Goal: Task Accomplishment & Management: Manage account settings

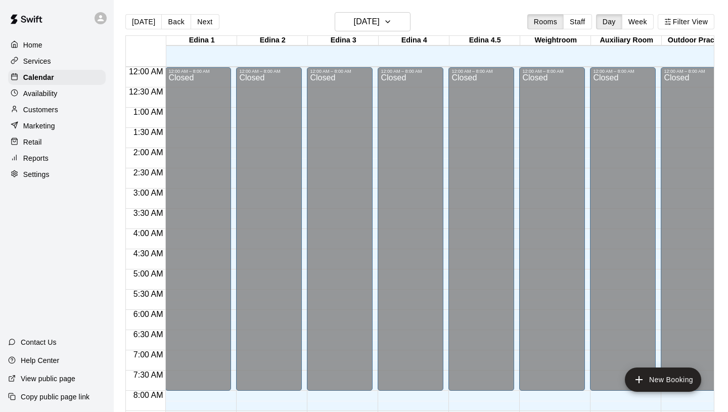
scroll to position [534, 0]
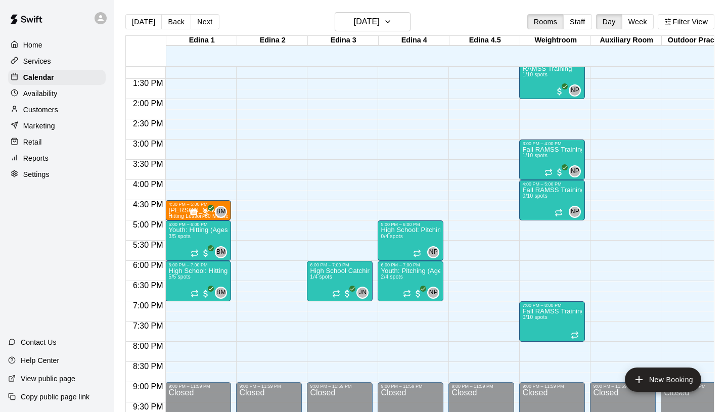
click at [62, 61] on div "Services" at bounding box center [57, 61] width 98 height 15
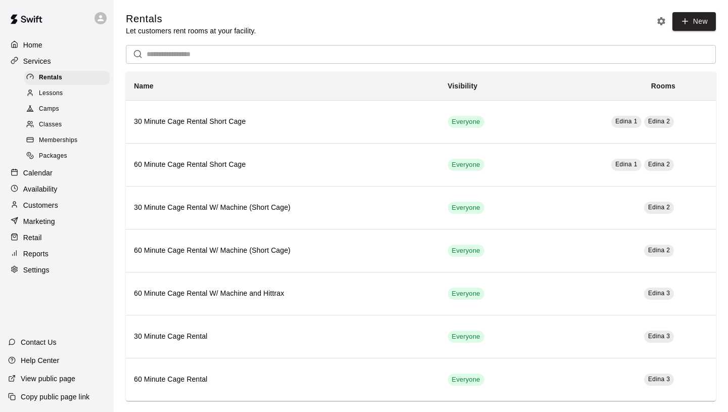
click at [65, 138] on span "Memberships" at bounding box center [58, 140] width 38 height 10
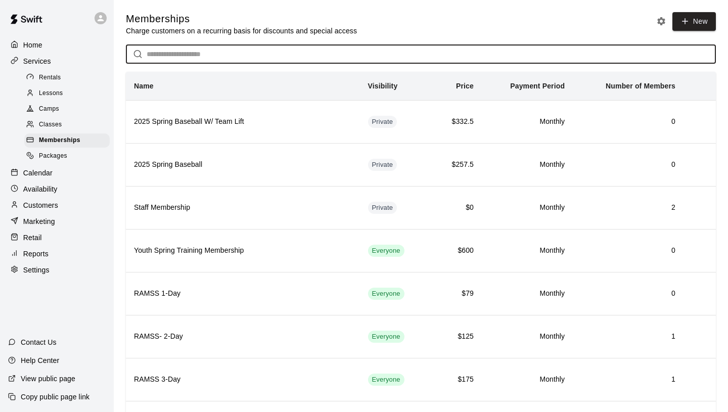
click at [176, 56] on input "text" at bounding box center [431, 54] width 569 height 19
click at [210, 53] on input "text" at bounding box center [431, 54] width 569 height 19
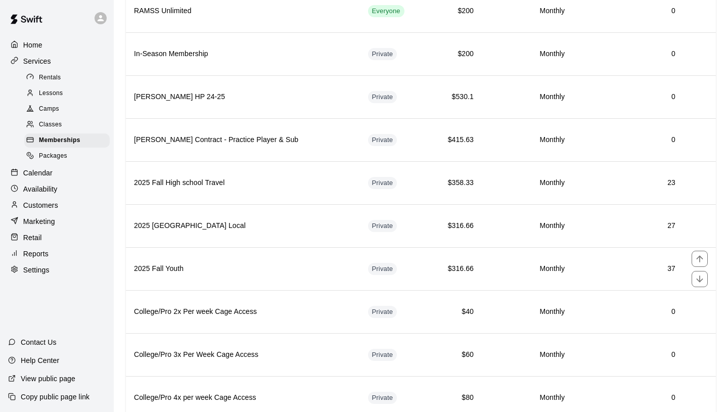
scroll to position [449, 0]
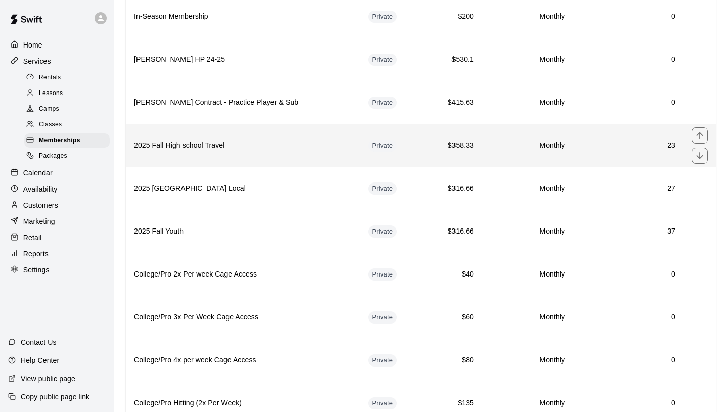
click at [238, 142] on h6 "2025 Fall High school Travel" at bounding box center [243, 145] width 218 height 11
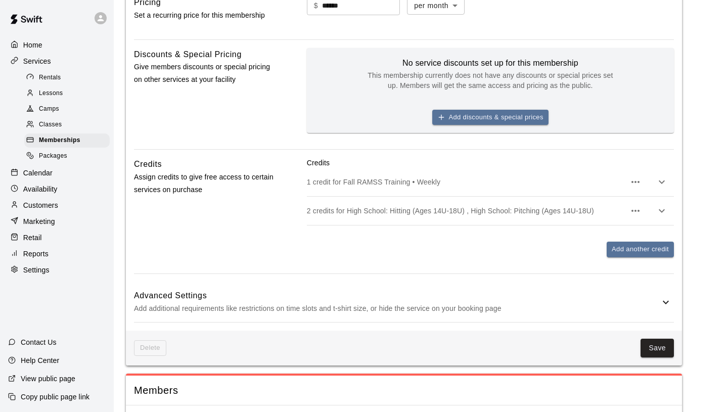
scroll to position [782, 0]
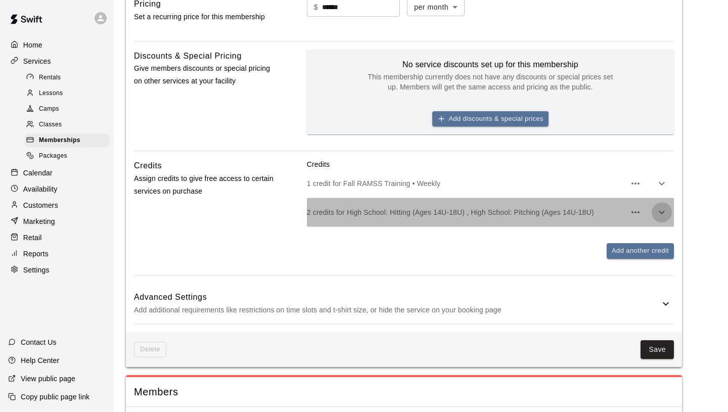
click at [663, 214] on icon "button" at bounding box center [661, 213] width 6 height 4
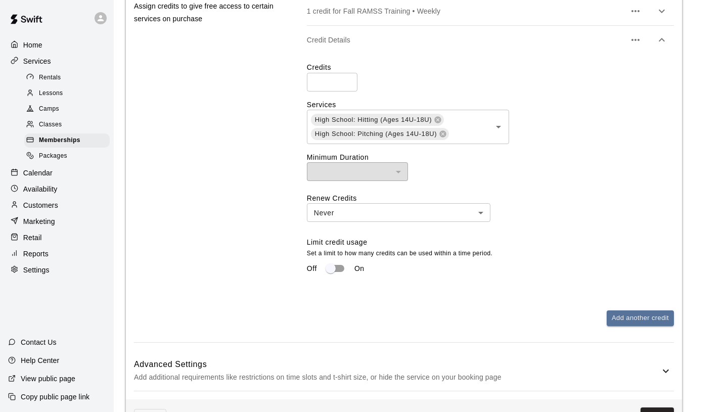
scroll to position [953, 0]
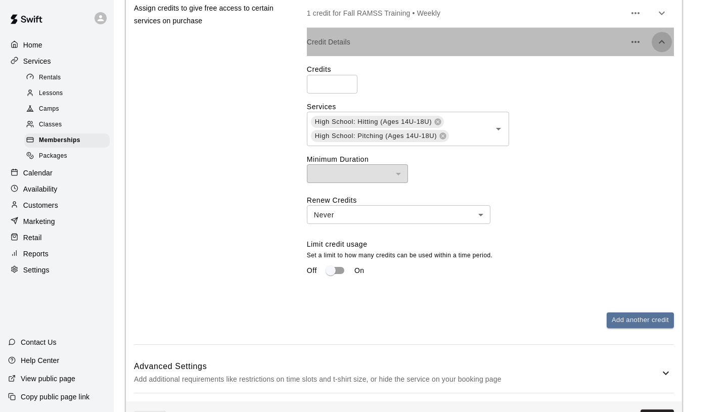
click at [665, 48] on icon "button" at bounding box center [661, 42] width 12 height 12
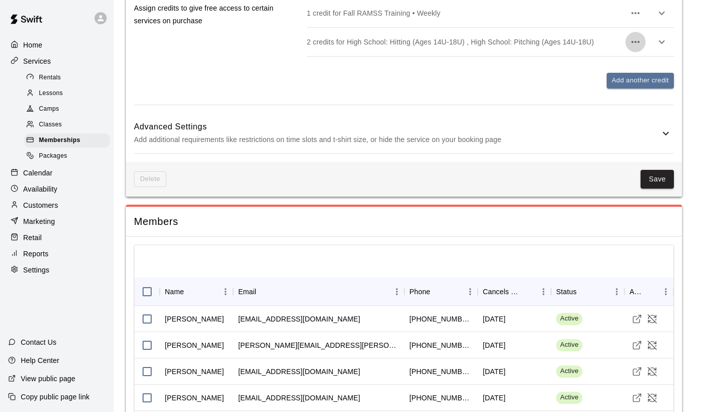
click at [636, 48] on icon "button" at bounding box center [635, 42] width 12 height 12
click at [594, 113] on div at bounding box center [364, 206] width 728 height 412
click at [663, 48] on icon "button" at bounding box center [661, 42] width 12 height 12
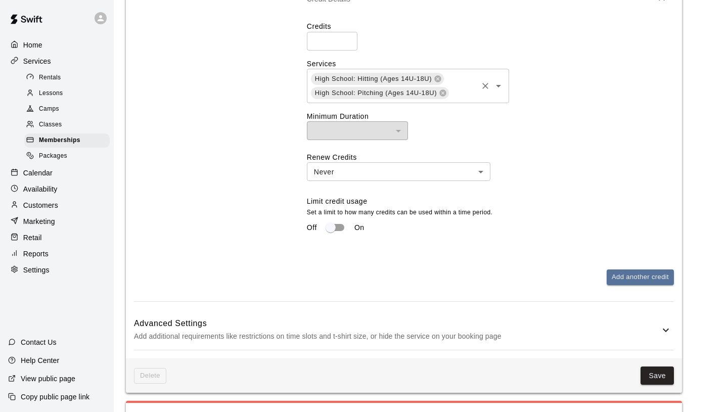
scroll to position [1002, 0]
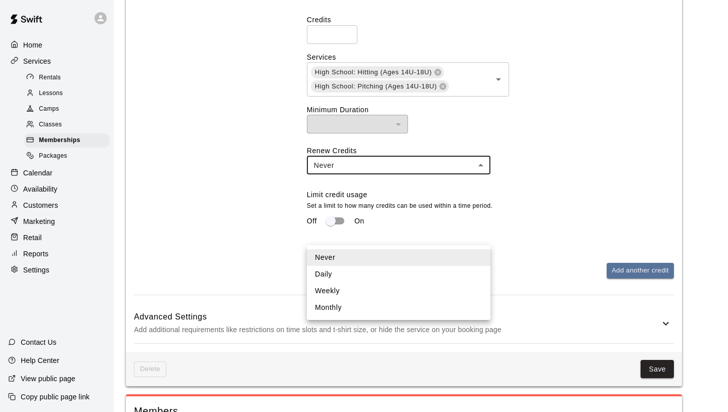
click at [373, 229] on body "**********" at bounding box center [364, 79] width 728 height 2162
click at [414, 206] on div at bounding box center [364, 206] width 728 height 412
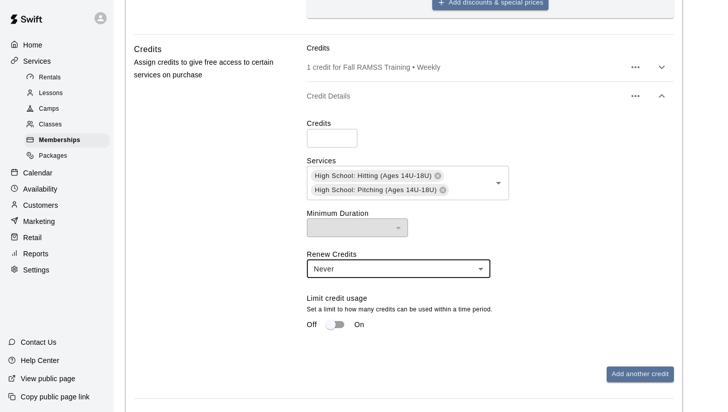
scroll to position [871, 0]
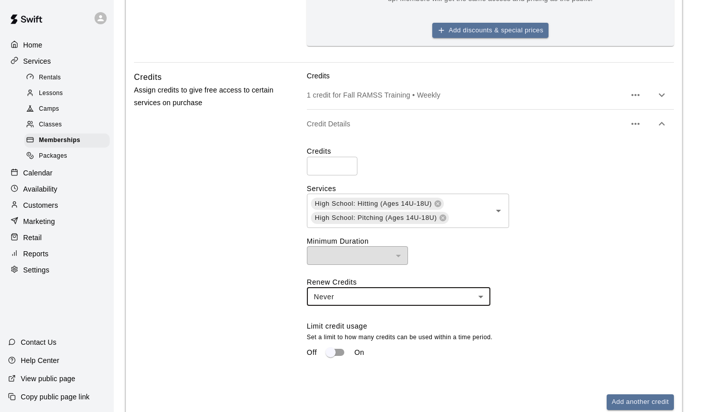
click at [408, 138] on div "Credit Details" at bounding box center [490, 124] width 367 height 28
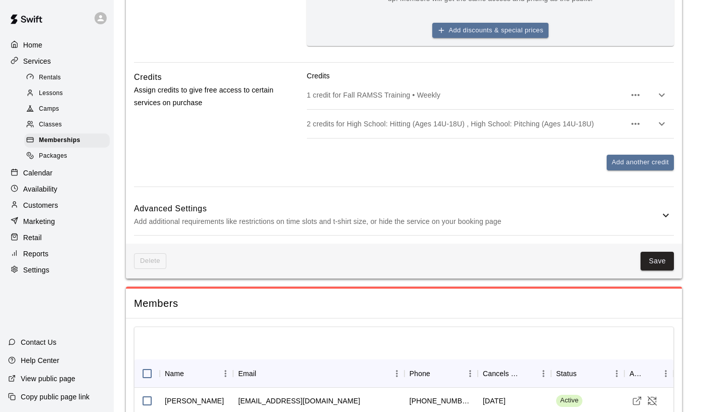
click at [57, 207] on p "Customers" at bounding box center [40, 205] width 35 height 10
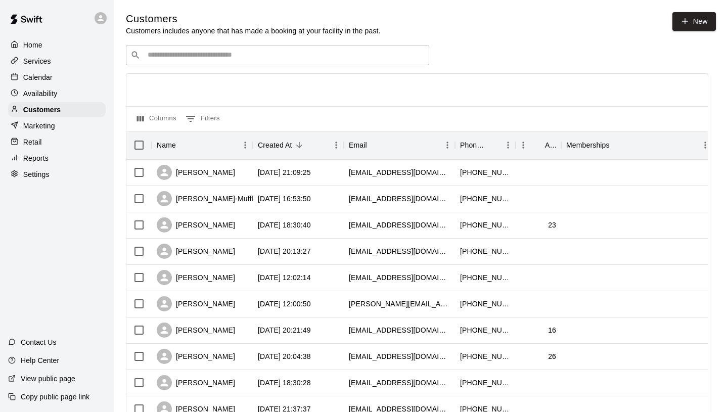
click at [257, 55] on input "Search customers by name or email" at bounding box center [285, 55] width 280 height 10
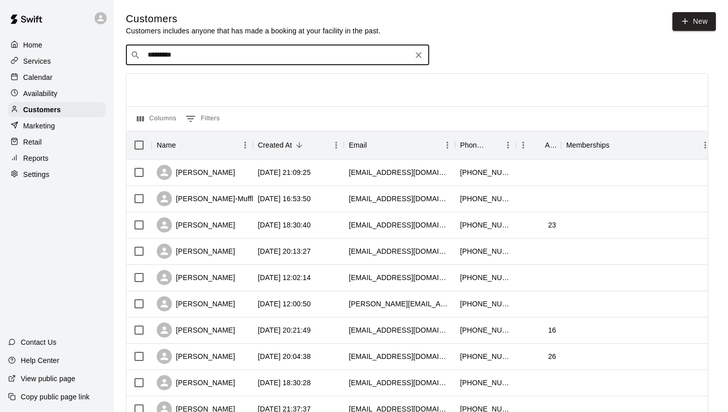
type input "**********"
click at [245, 85] on div "[PERSON_NAME] 2025 Fall High School Local [EMAIL_ADDRESS][DOMAIN_NAME]" at bounding box center [237, 82] width 166 height 22
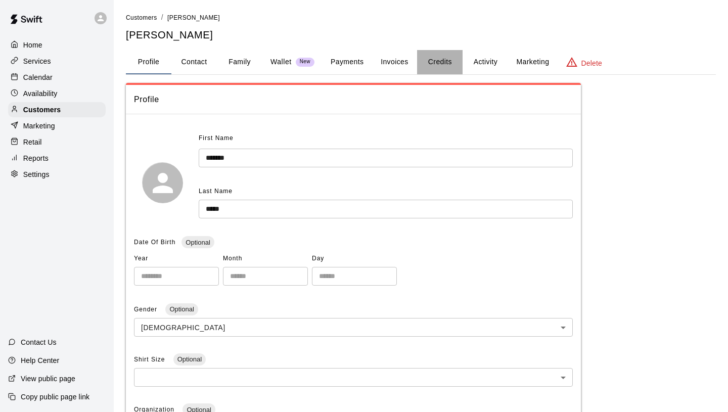
click at [446, 56] on button "Credits" at bounding box center [439, 62] width 45 height 24
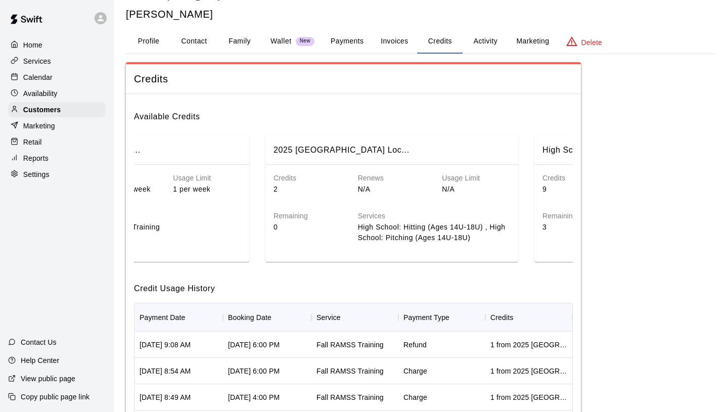
scroll to position [0, 411]
click at [320, 255] on div "Credits 2 Renews N/A Usage Limit N/A Remaining 0 Services High School: Hitting …" at bounding box center [391, 210] width 253 height 90
click at [338, 224] on p "0" at bounding box center [307, 227] width 68 height 11
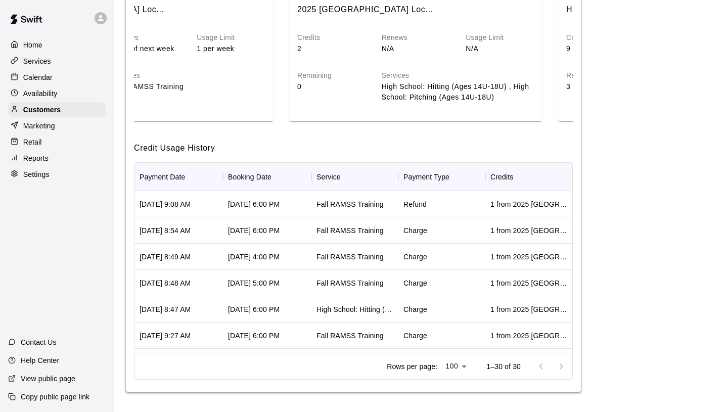
scroll to position [0, 0]
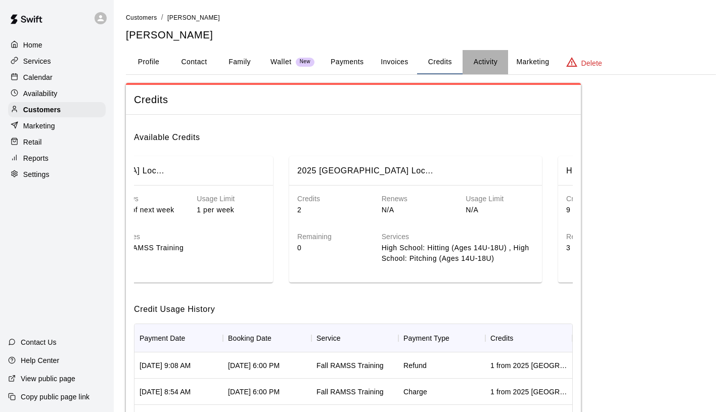
click at [484, 63] on button "Activity" at bounding box center [484, 62] width 45 height 24
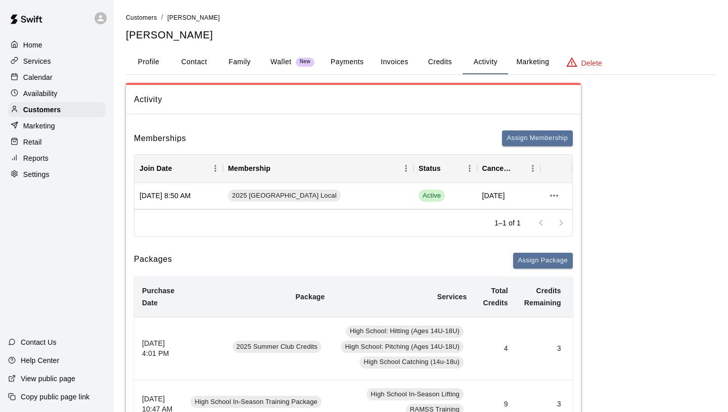
click at [141, 60] on button "Profile" at bounding box center [148, 62] width 45 height 24
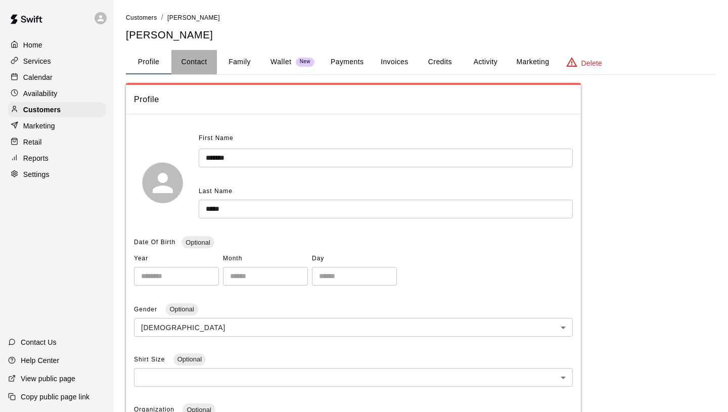
click at [189, 61] on button "Contact" at bounding box center [193, 62] width 45 height 24
select select "**"
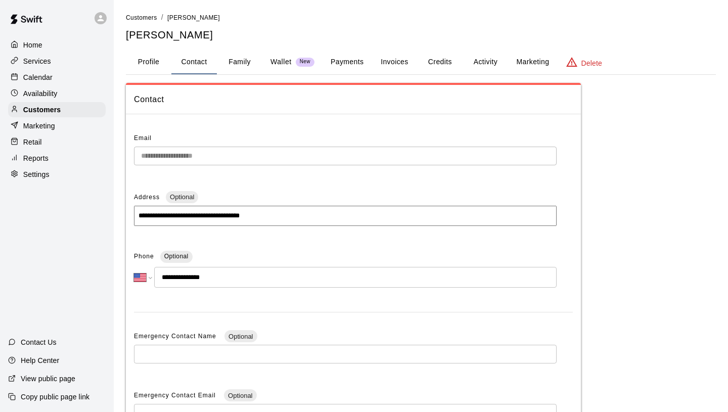
click at [253, 57] on button "Family" at bounding box center [239, 62] width 45 height 24
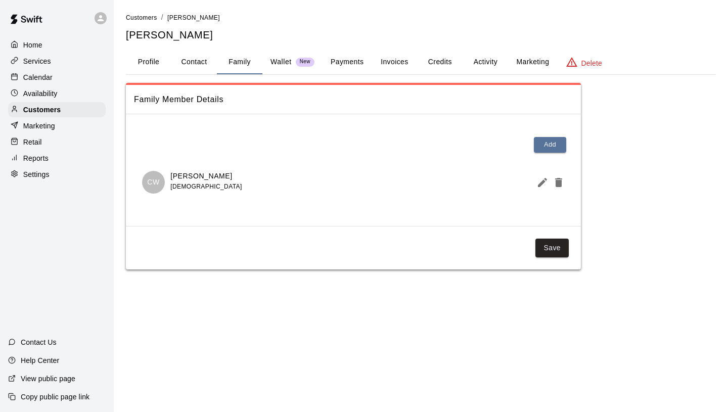
click at [288, 57] on p "Wallet" at bounding box center [280, 62] width 21 height 11
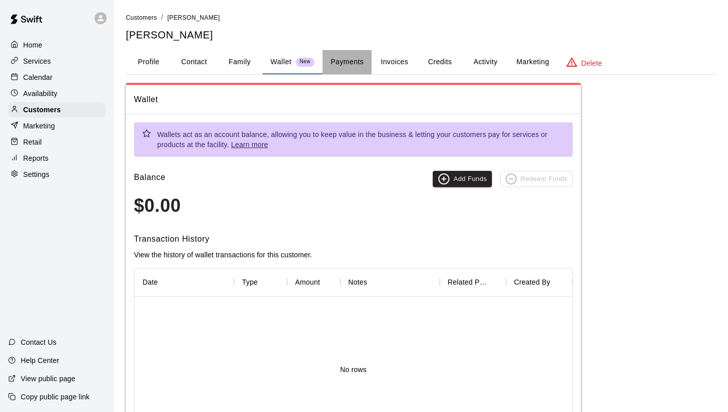
click at [354, 55] on button "Payments" at bounding box center [346, 62] width 49 height 24
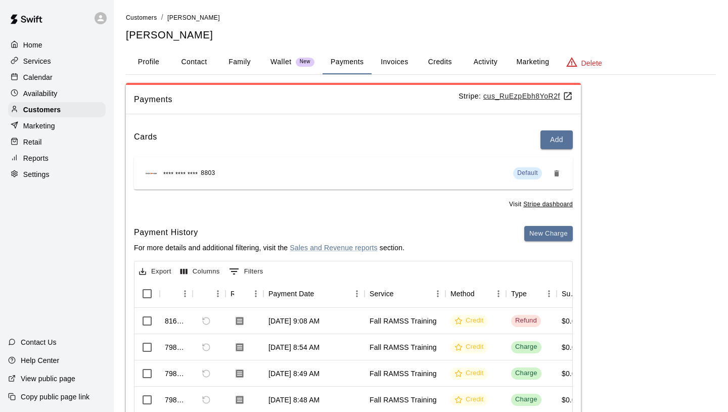
click at [406, 56] on button "Invoices" at bounding box center [393, 62] width 45 height 24
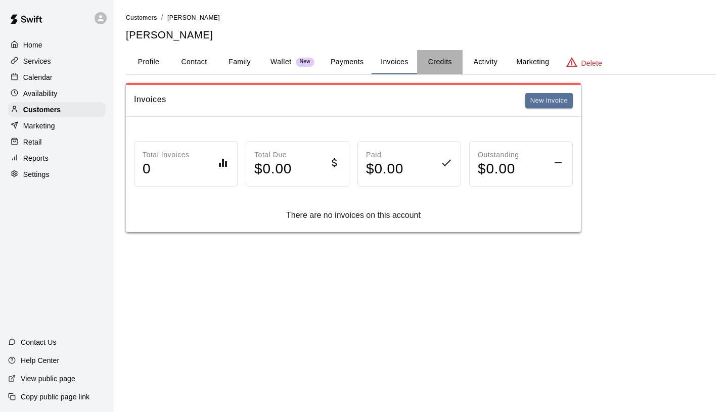
click at [452, 67] on button "Credits" at bounding box center [439, 62] width 45 height 24
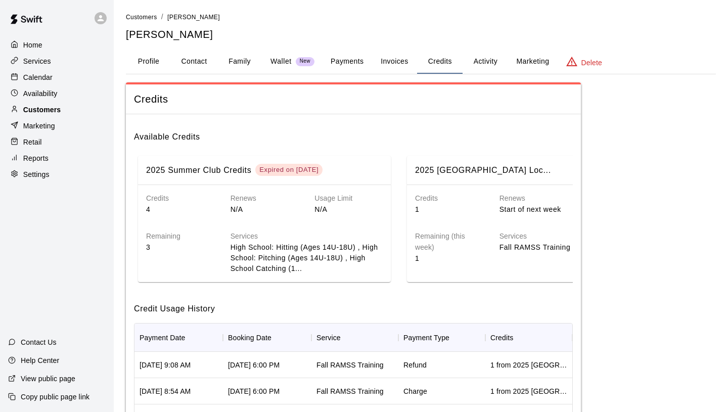
click at [44, 109] on p "Customers" at bounding box center [41, 110] width 37 height 10
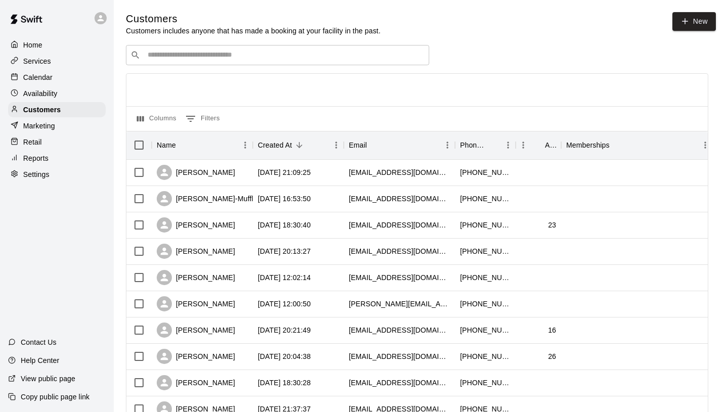
click at [179, 51] on input "Search customers by name or email" at bounding box center [285, 55] width 280 height 10
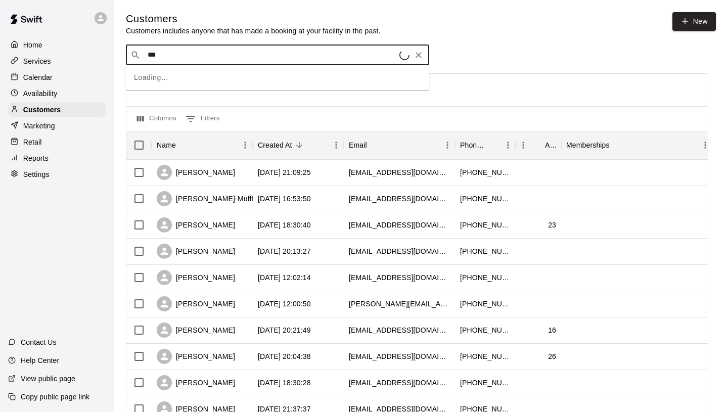
type input "****"
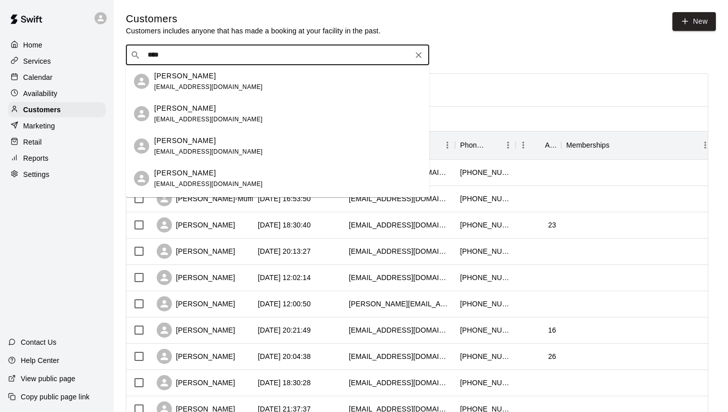
click at [200, 80] on div "[PERSON_NAME]" at bounding box center [208, 76] width 109 height 11
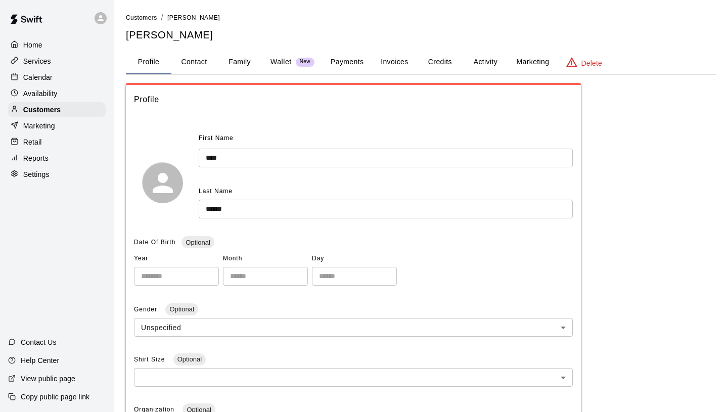
click at [205, 64] on button "Contact" at bounding box center [193, 62] width 45 height 24
select select "**"
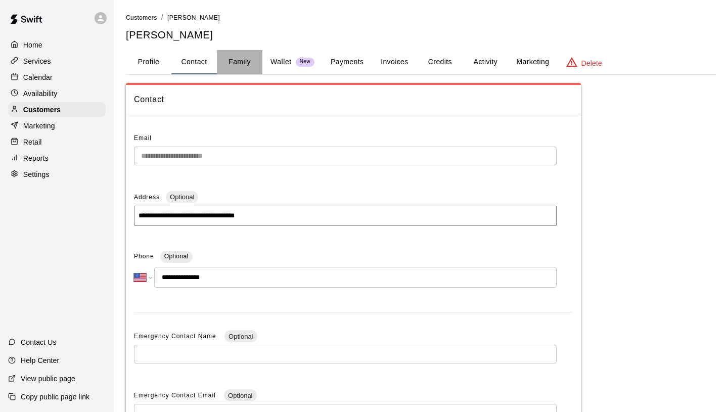
click at [229, 61] on button "Family" at bounding box center [239, 62] width 45 height 24
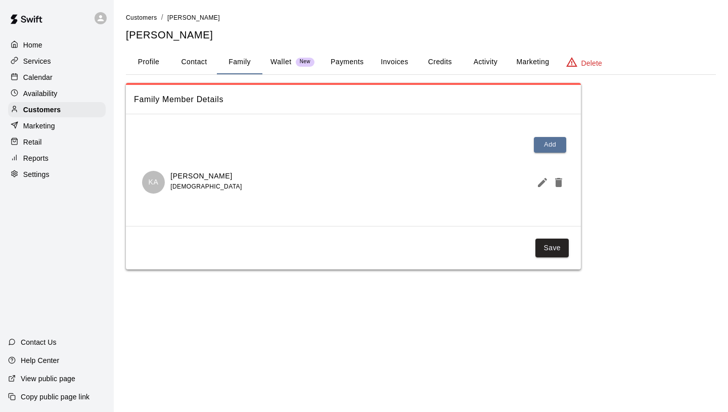
click at [200, 175] on p "[PERSON_NAME]" at bounding box center [205, 176] width 71 height 11
click at [538, 179] on icon "Edit Member" at bounding box center [542, 182] width 12 height 12
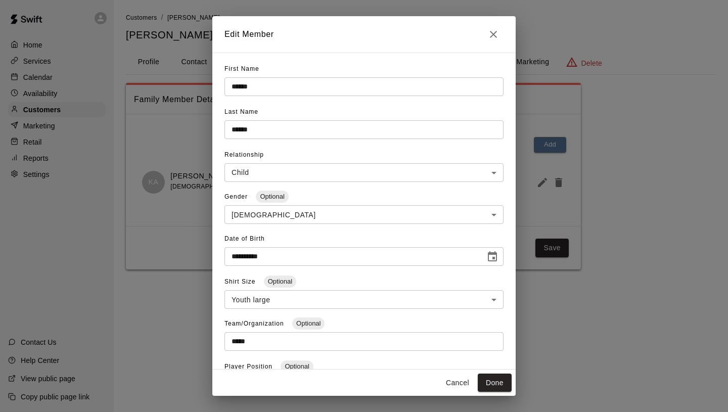
type input "**********"
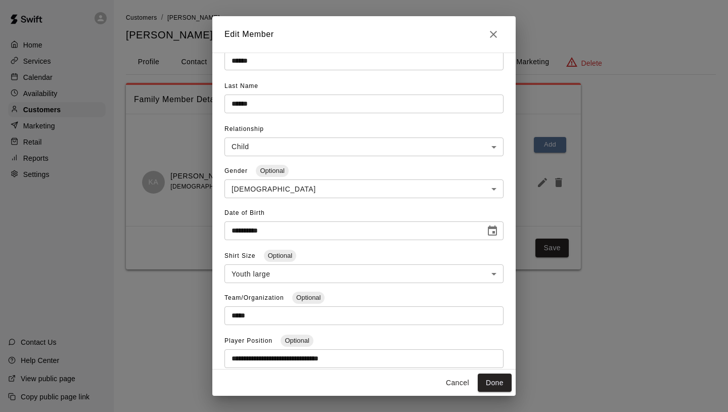
scroll to position [25, 0]
click at [494, 34] on icon "Close" at bounding box center [493, 34] width 12 height 12
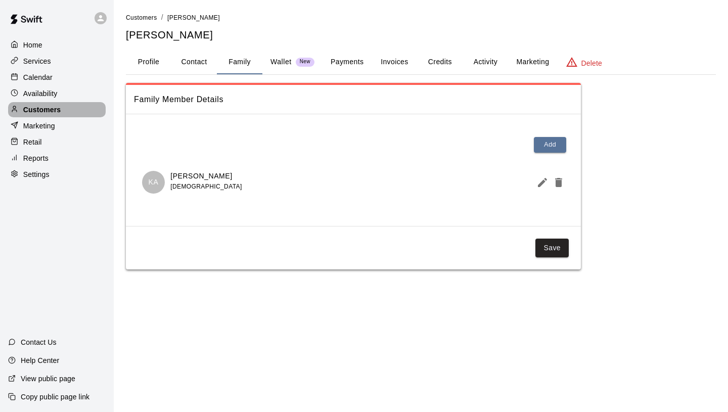
click at [81, 108] on div "Customers" at bounding box center [57, 109] width 98 height 15
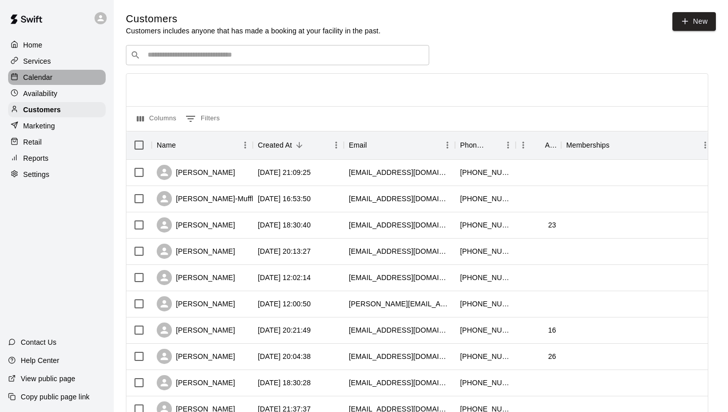
click at [45, 77] on p "Calendar" at bounding box center [37, 77] width 29 height 10
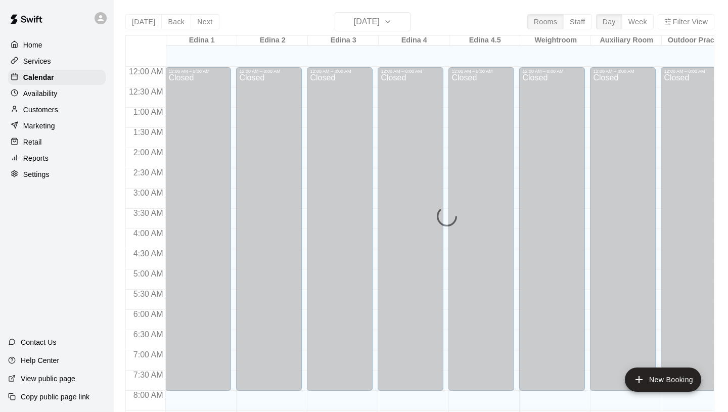
click at [374, 21] on div "[DATE] Back [DATE][DATE] Rooms Staff Day Week Filter View Edina 1 15 Mon Edina …" at bounding box center [419, 218] width 589 height 412
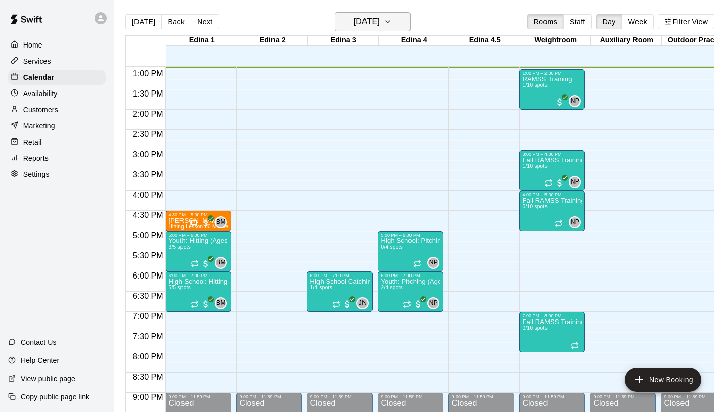
click at [375, 20] on h6 "[DATE]" at bounding box center [367, 22] width 26 height 14
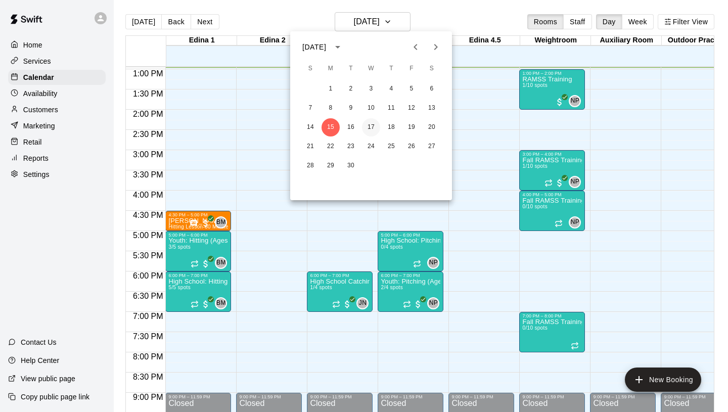
click at [371, 126] on button "17" at bounding box center [371, 127] width 18 height 18
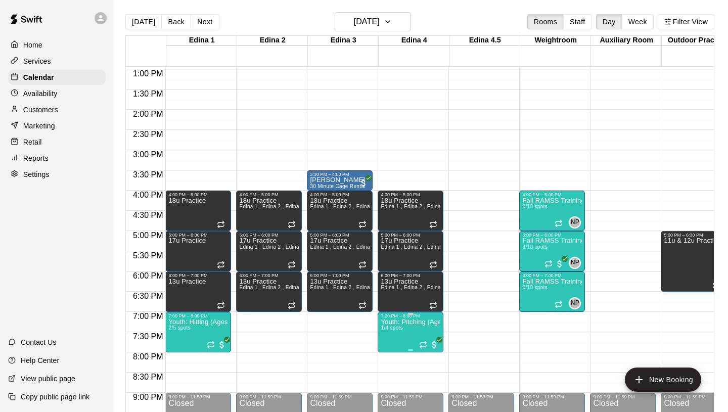
click at [389, 352] on img "edit" at bounding box center [392, 353] width 12 height 12
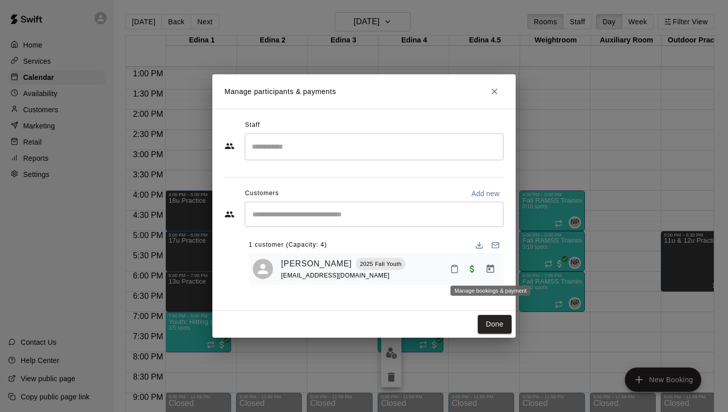
click at [494, 269] on icon "Manage bookings & payment" at bounding box center [491, 268] width 8 height 9
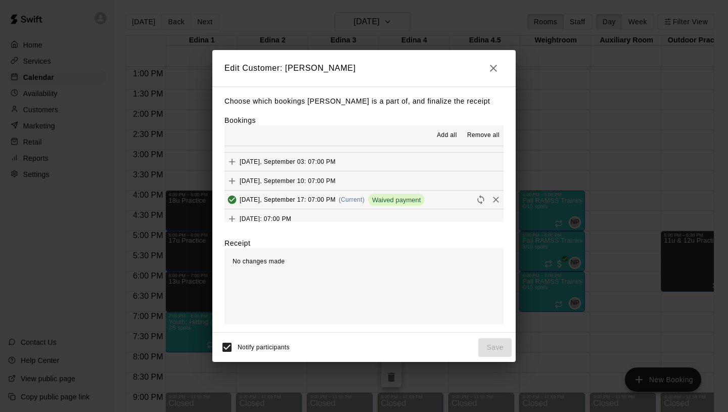
scroll to position [38, 0]
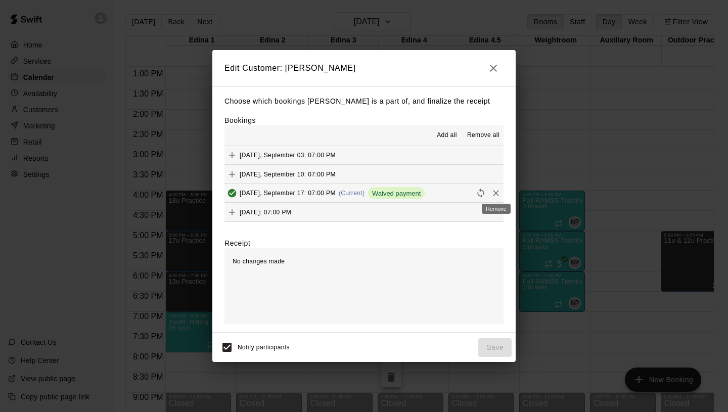
click at [494, 192] on icon "Remove" at bounding box center [496, 193] width 6 height 6
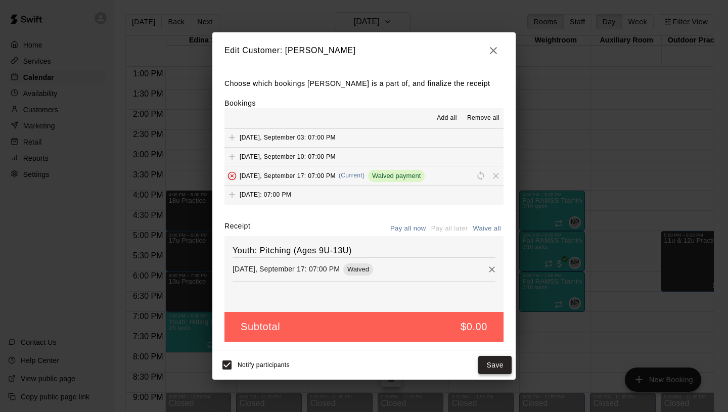
click at [494, 362] on button "Save" at bounding box center [494, 365] width 33 height 19
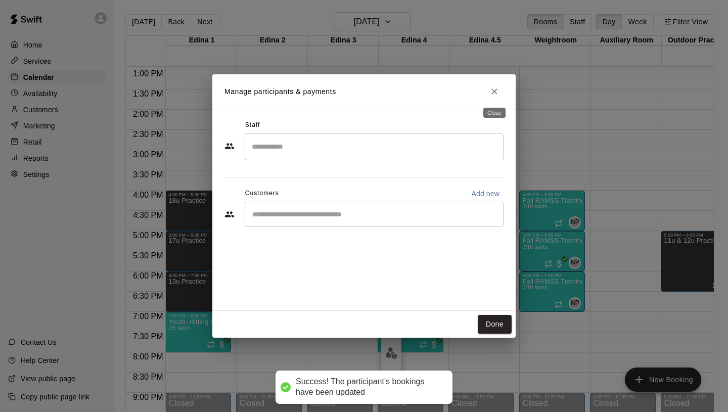
click at [493, 88] on icon "Close" at bounding box center [494, 91] width 10 height 10
